Goal: Information Seeking & Learning: Learn about a topic

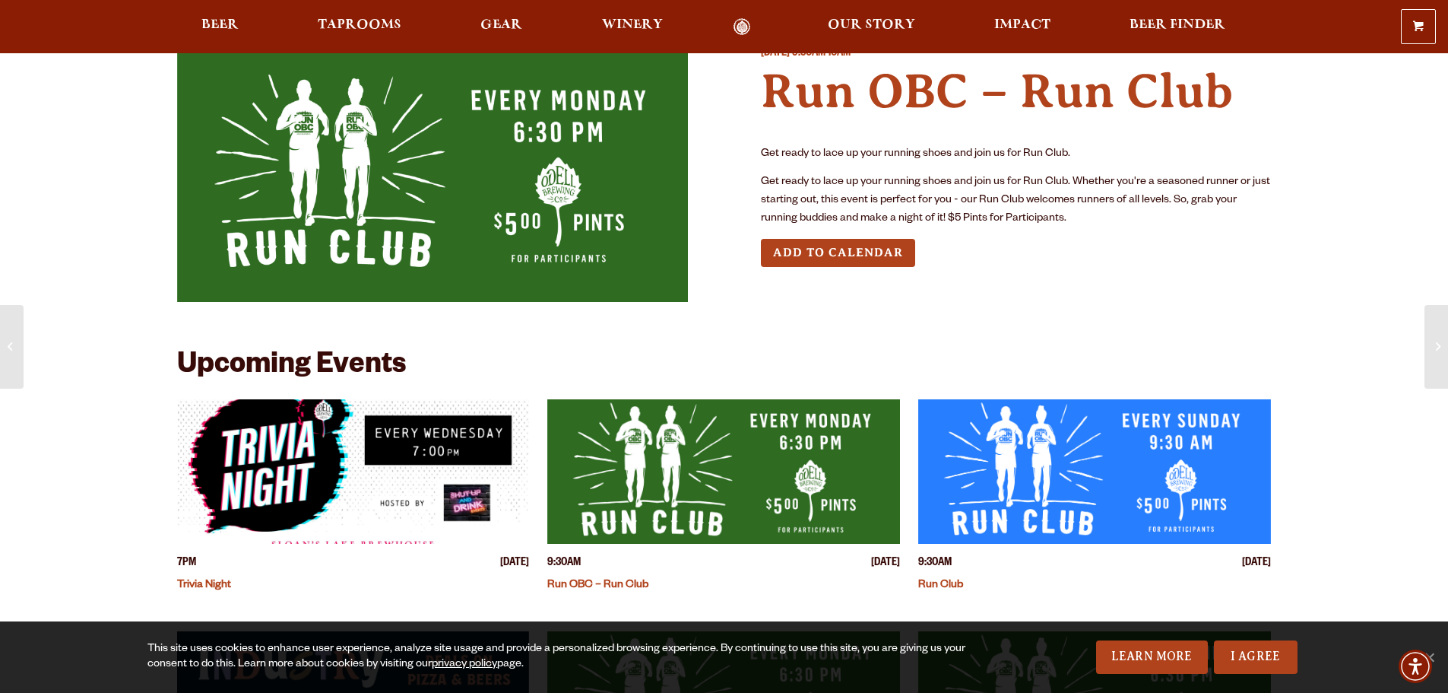
scroll to position [76, 0]
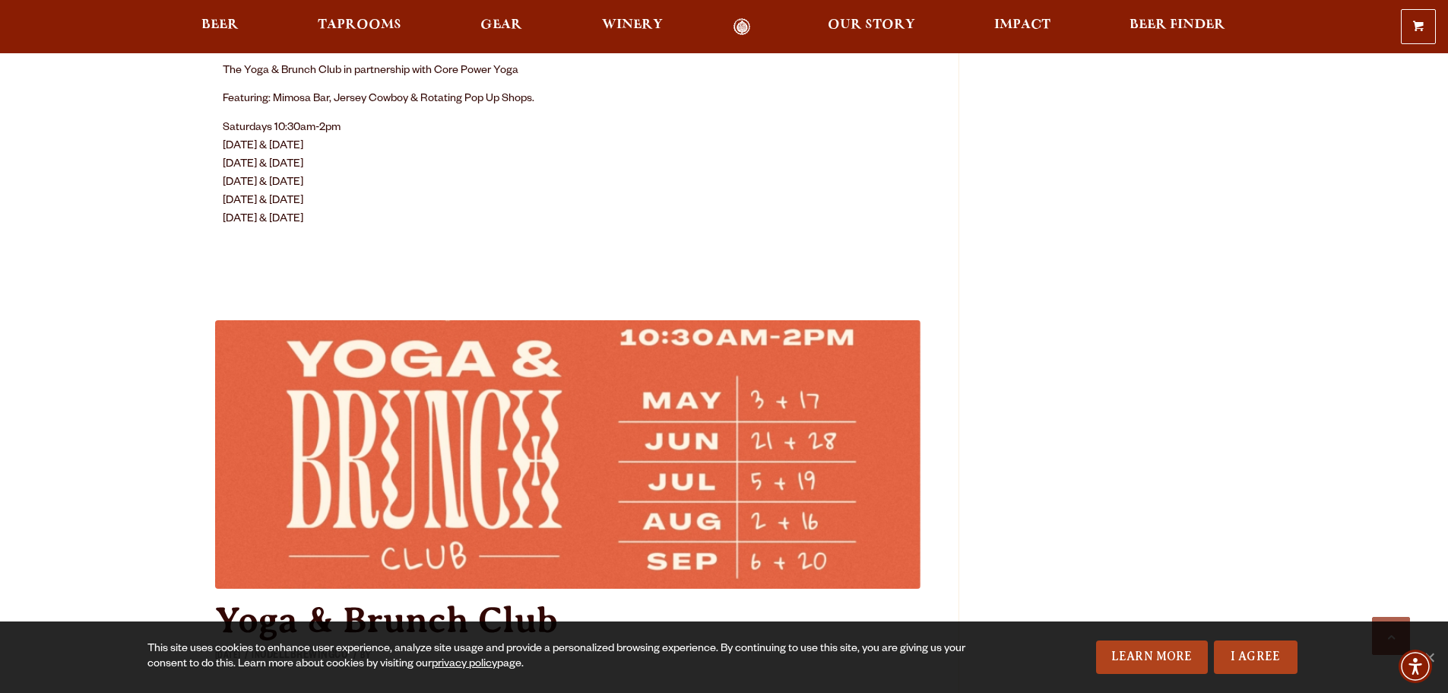
scroll to position [5625, 0]
